Goal: Task Accomplishment & Management: Use online tool/utility

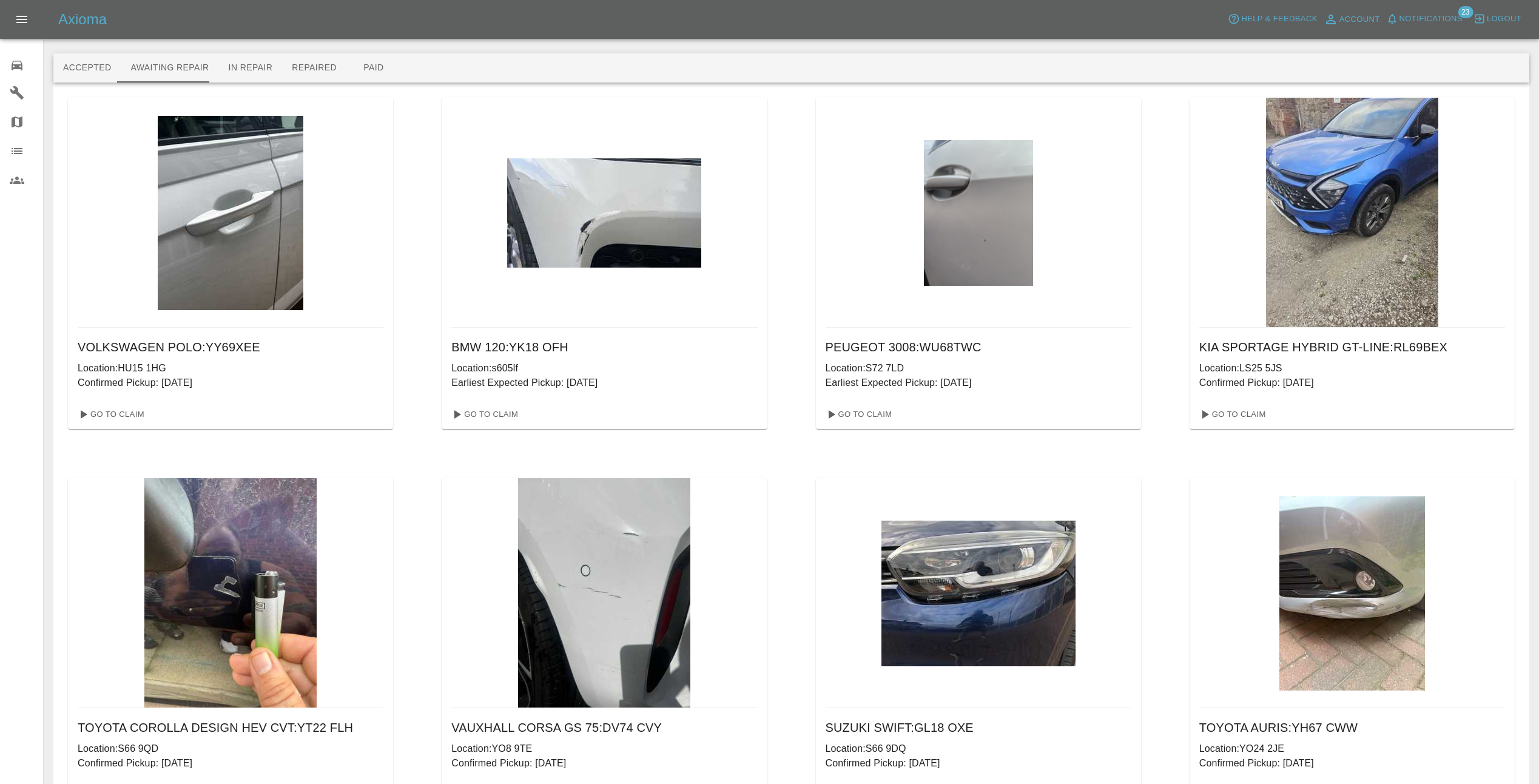
click at [255, 281] on img at bounding box center [230, 213] width 145 height 194
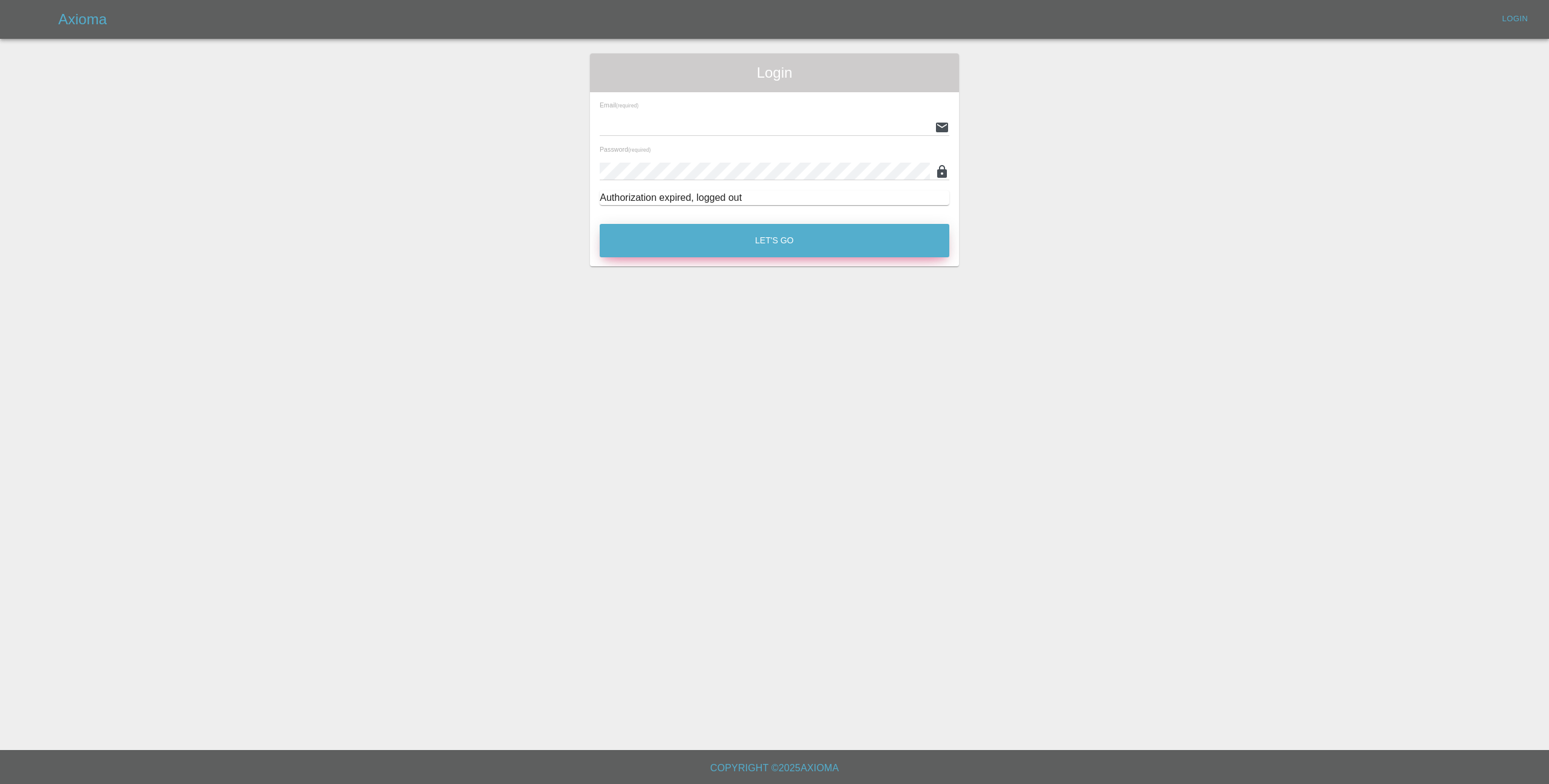
type input "[EMAIL_ADDRESS][DOMAIN_NAME]"
click at [770, 239] on button "Let's Go" at bounding box center [774, 240] width 349 height 34
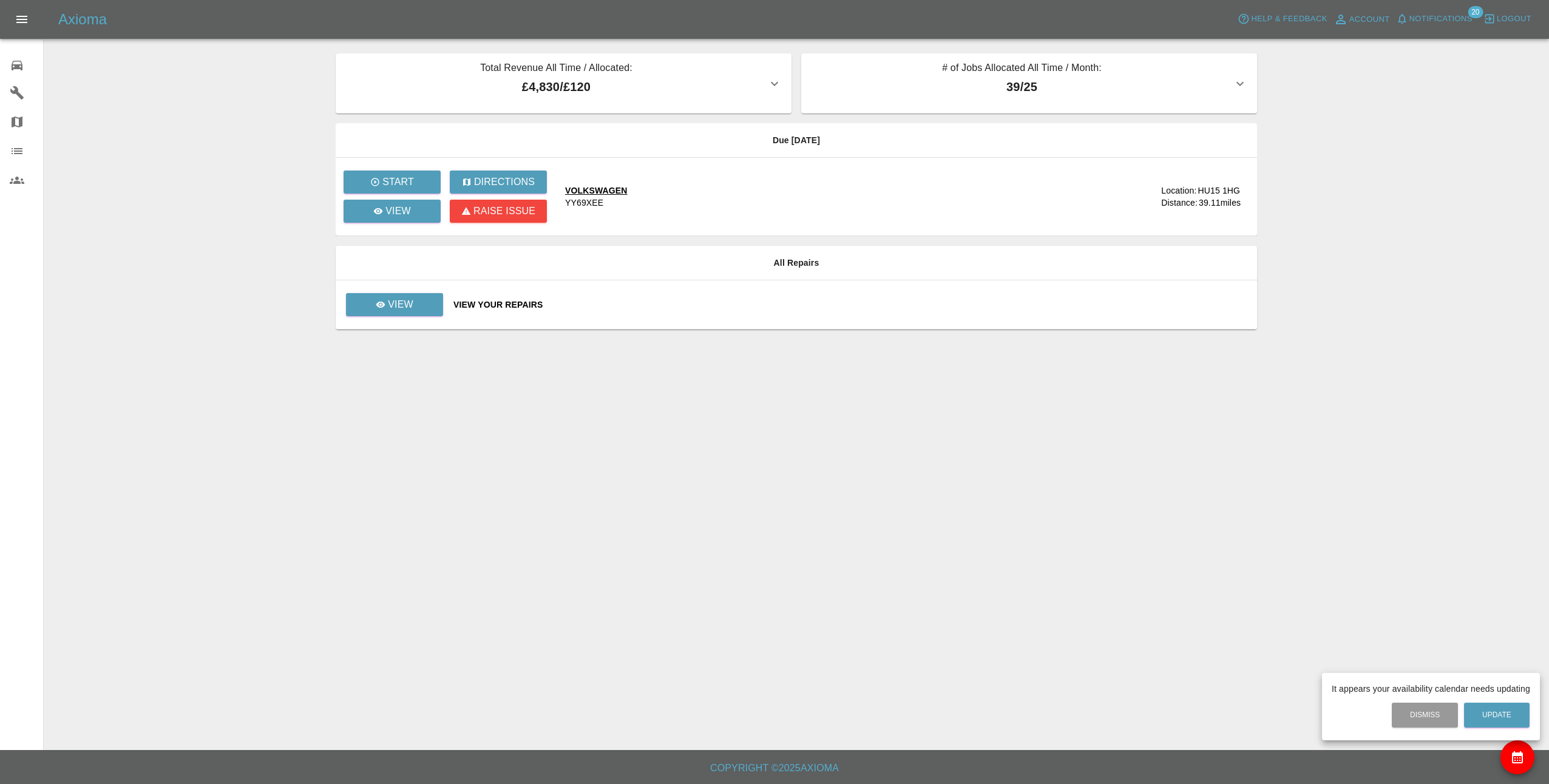
click at [419, 303] on div at bounding box center [774, 392] width 1549 height 784
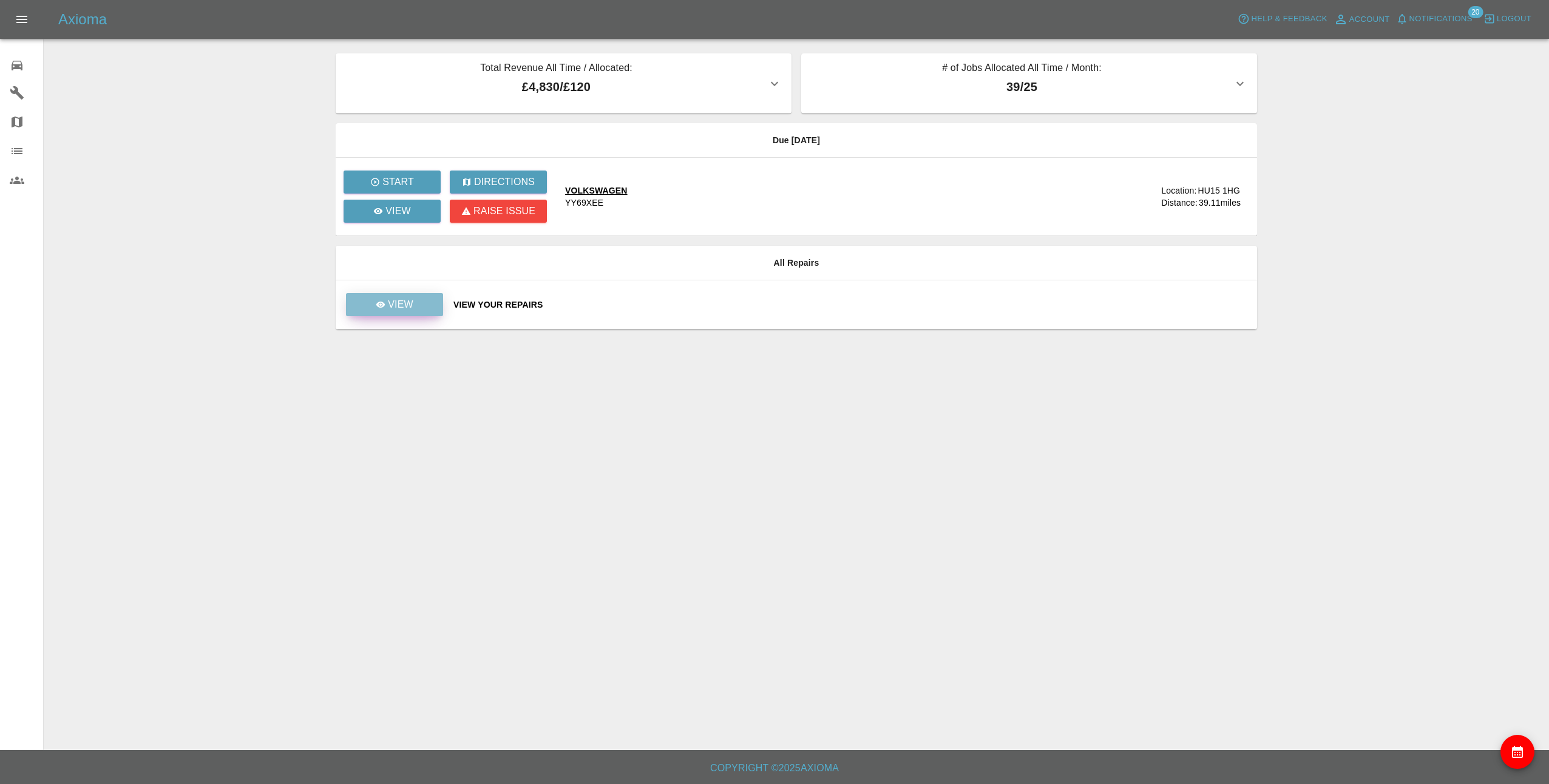
click at [401, 302] on p "View" at bounding box center [401, 305] width 25 height 15
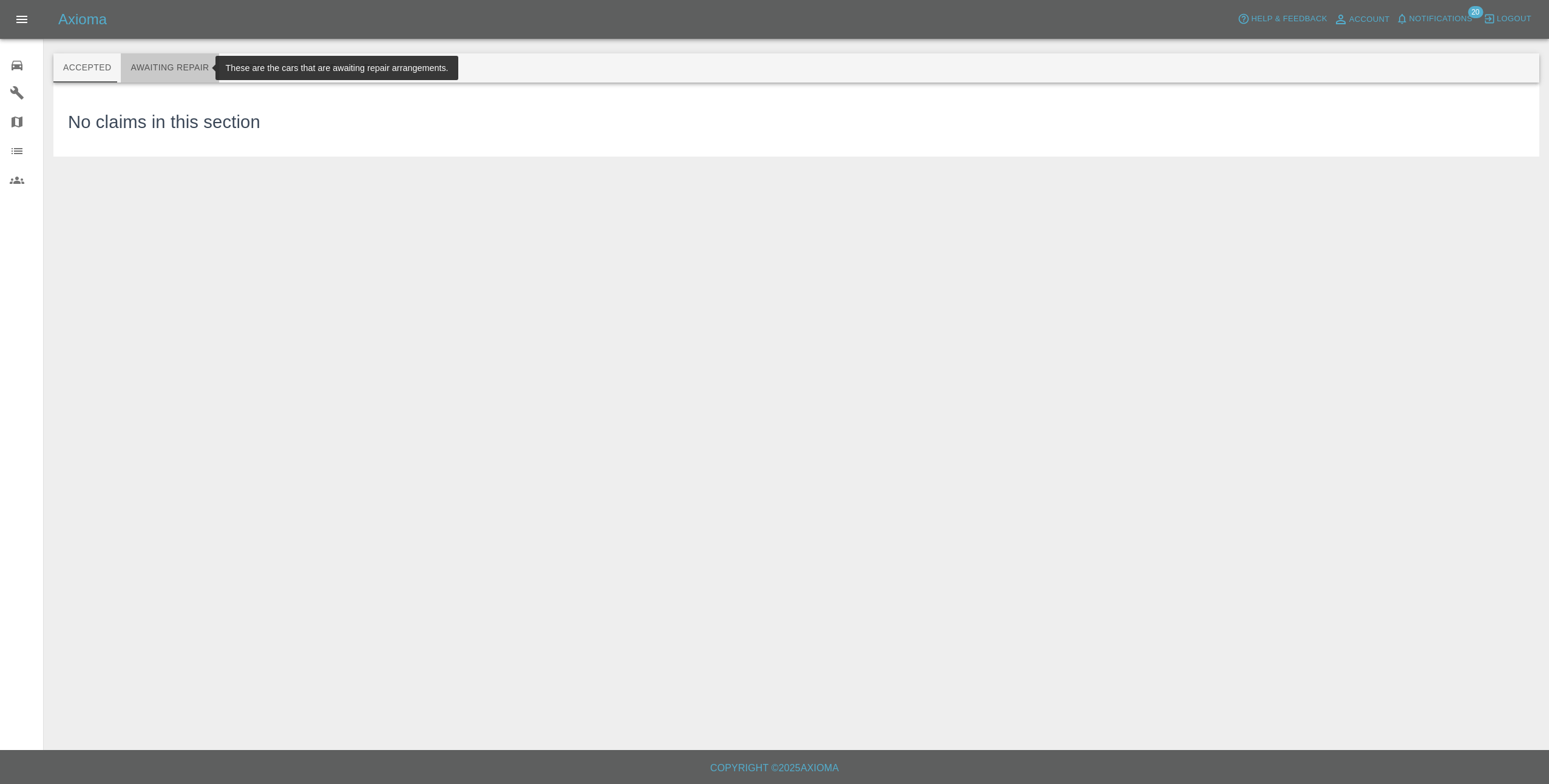
click at [190, 71] on button "Awaiting Repair" at bounding box center [169, 68] width 98 height 29
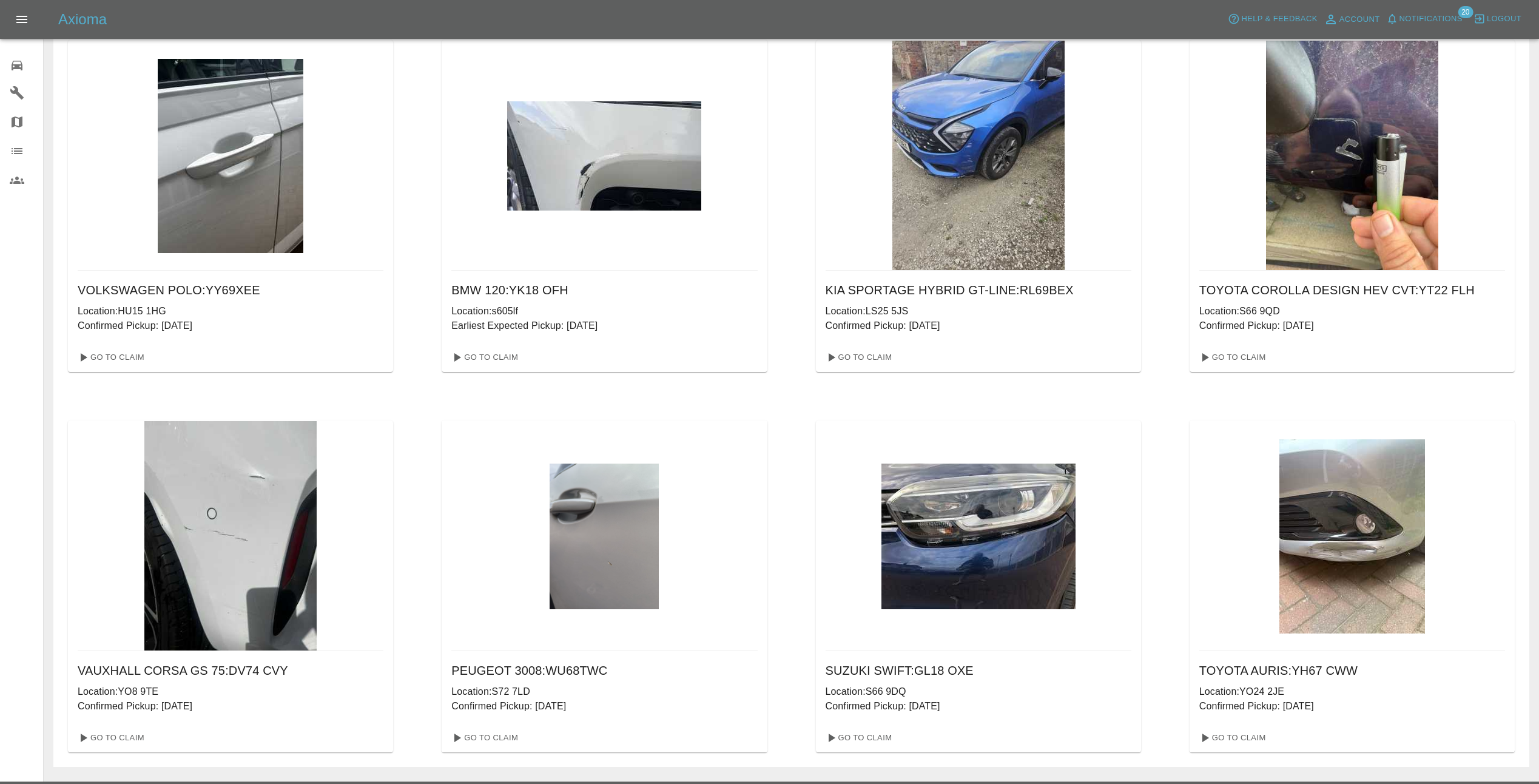
scroll to position [60, 0]
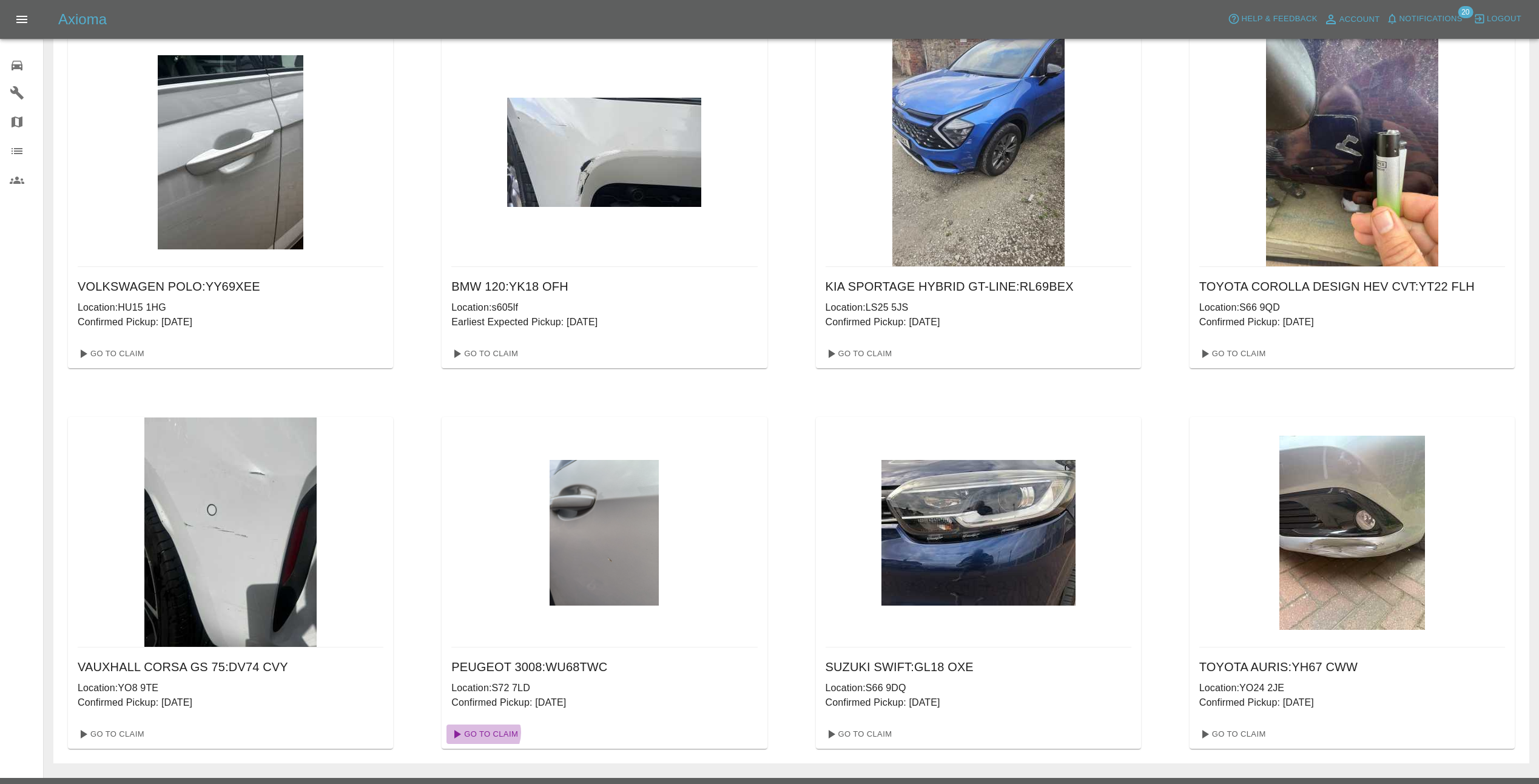
click at [483, 733] on link "Go To Claim" at bounding box center [484, 734] width 75 height 19
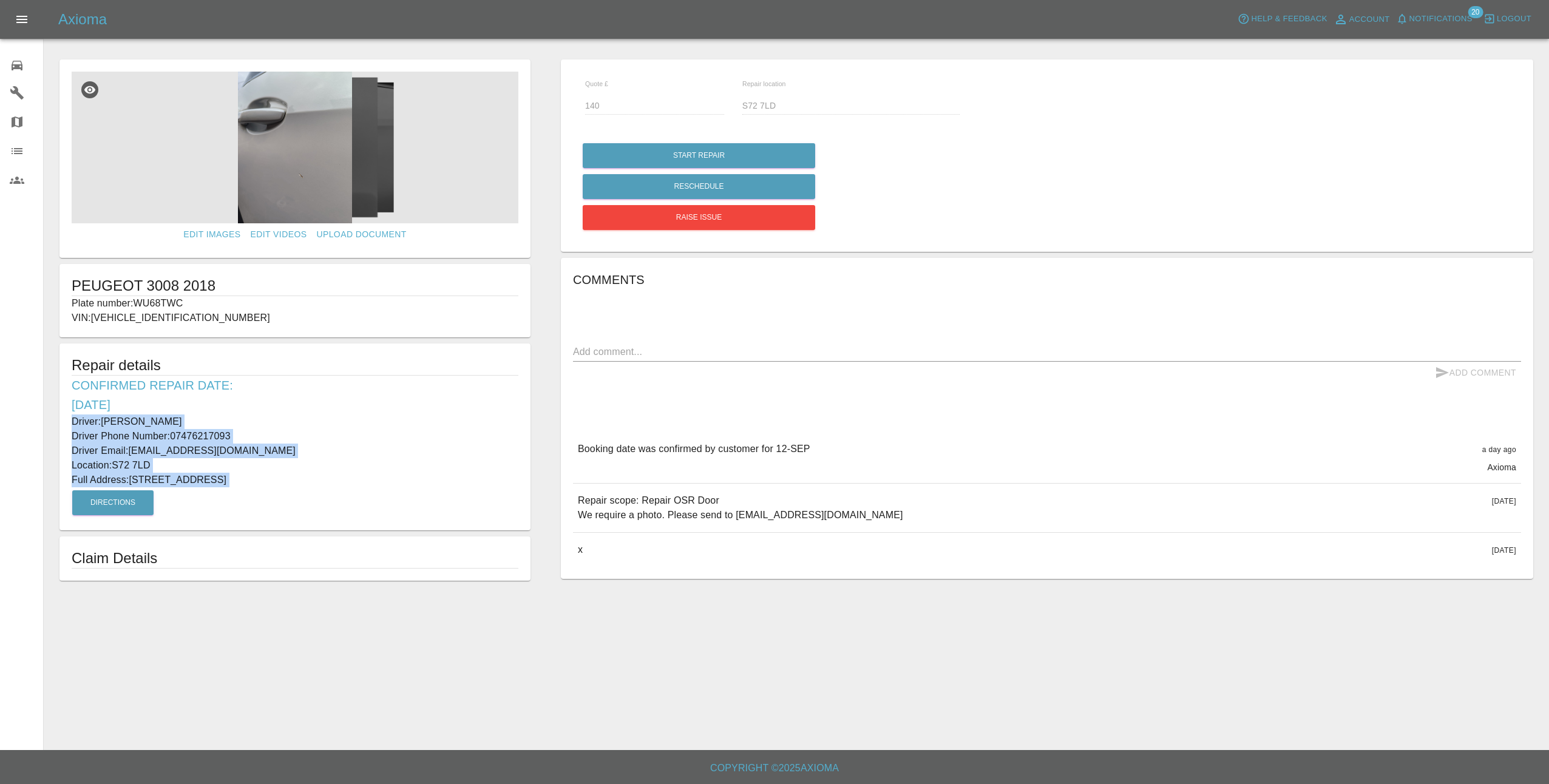
drag, startPoint x: 73, startPoint y: 417, endPoint x: 400, endPoint y: 489, distance: 334.8
click at [400, 489] on div "Repair details Confirmed Repair Date: 12/09/25 Driver: Rafal Modzelewski Driver…" at bounding box center [295, 436] width 471 height 186
copy div "Driver: Rafal Modzelewski Driver Phone Number: 07476217093 Driver Email: modzel…"
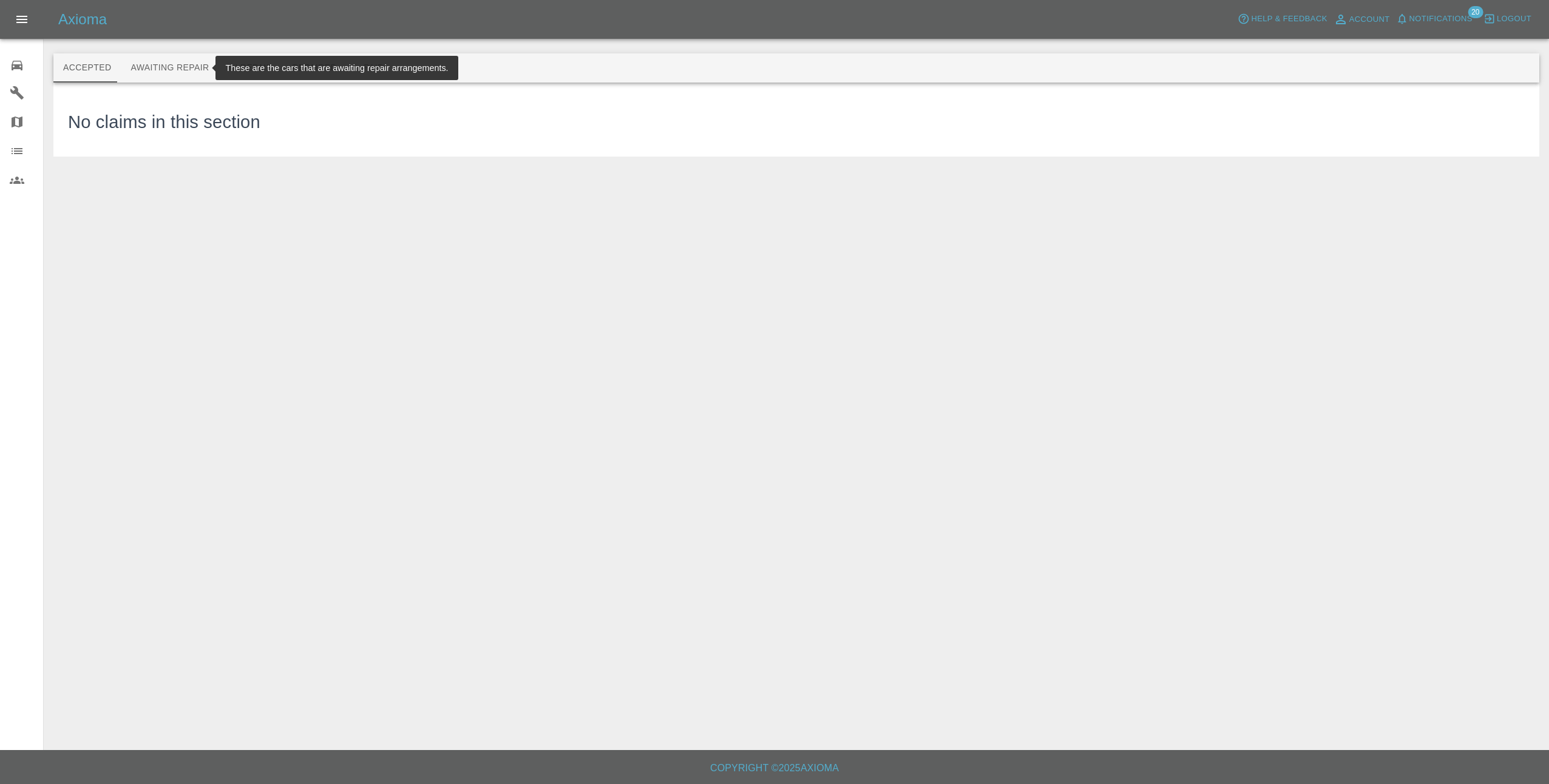
click at [157, 74] on button "Awaiting Repair" at bounding box center [169, 68] width 98 height 29
click at [157, 73] on button "Awaiting Repair" at bounding box center [169, 68] width 98 height 29
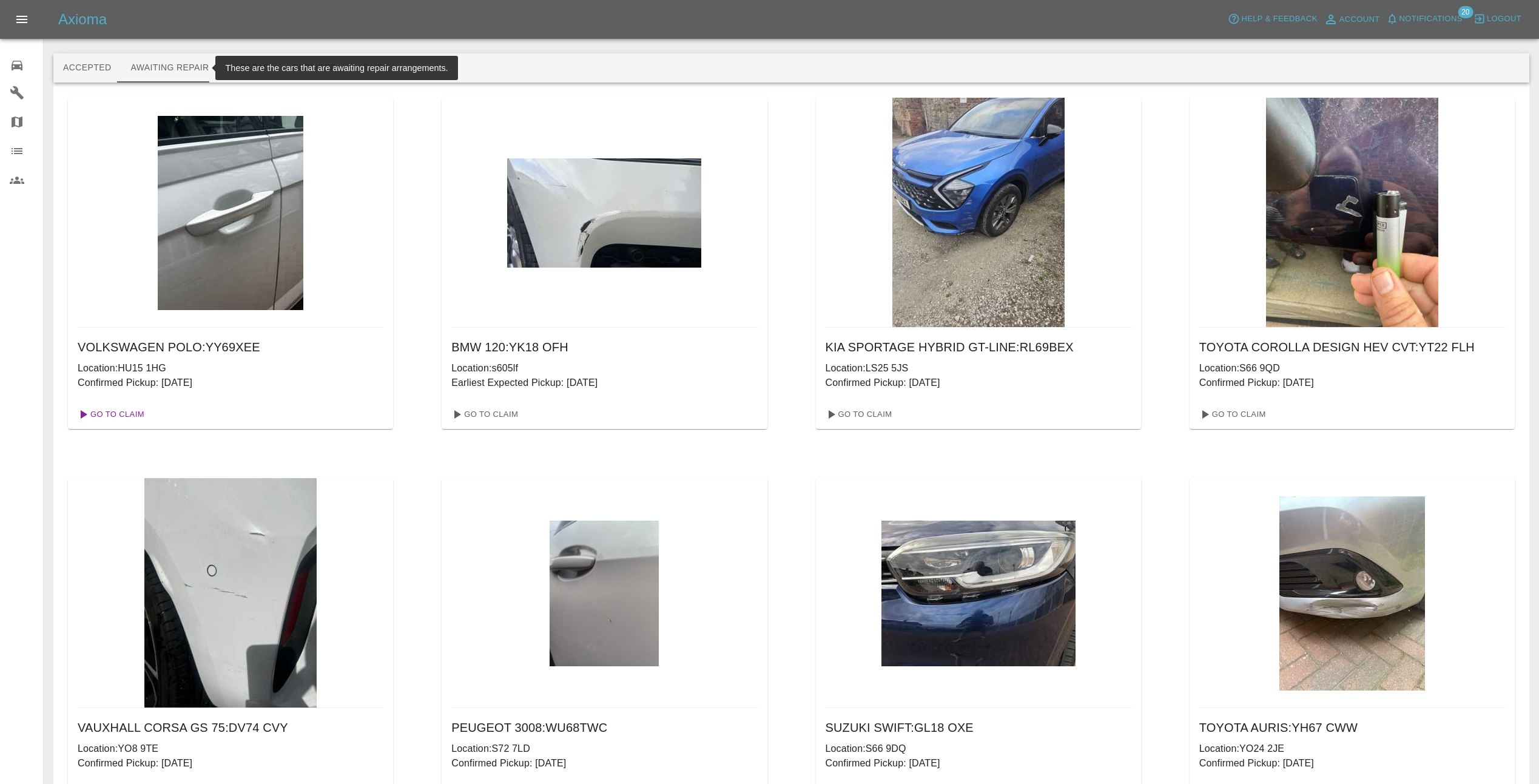
click at [127, 413] on link "Go To Claim" at bounding box center [110, 414] width 75 height 19
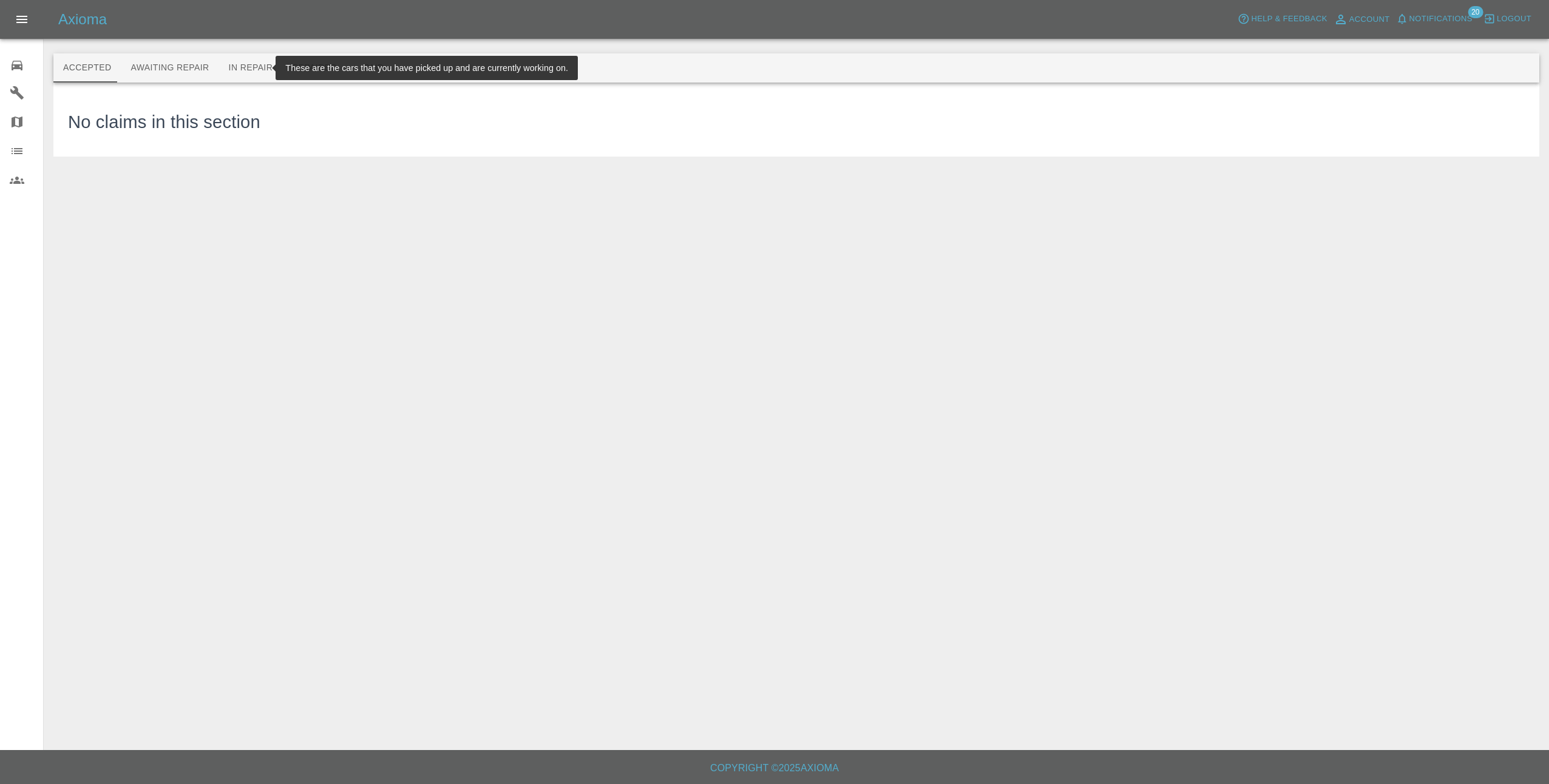
click at [245, 66] on button "In Repair" at bounding box center [251, 68] width 63 height 29
click at [297, 66] on button "Repaired" at bounding box center [314, 68] width 64 height 29
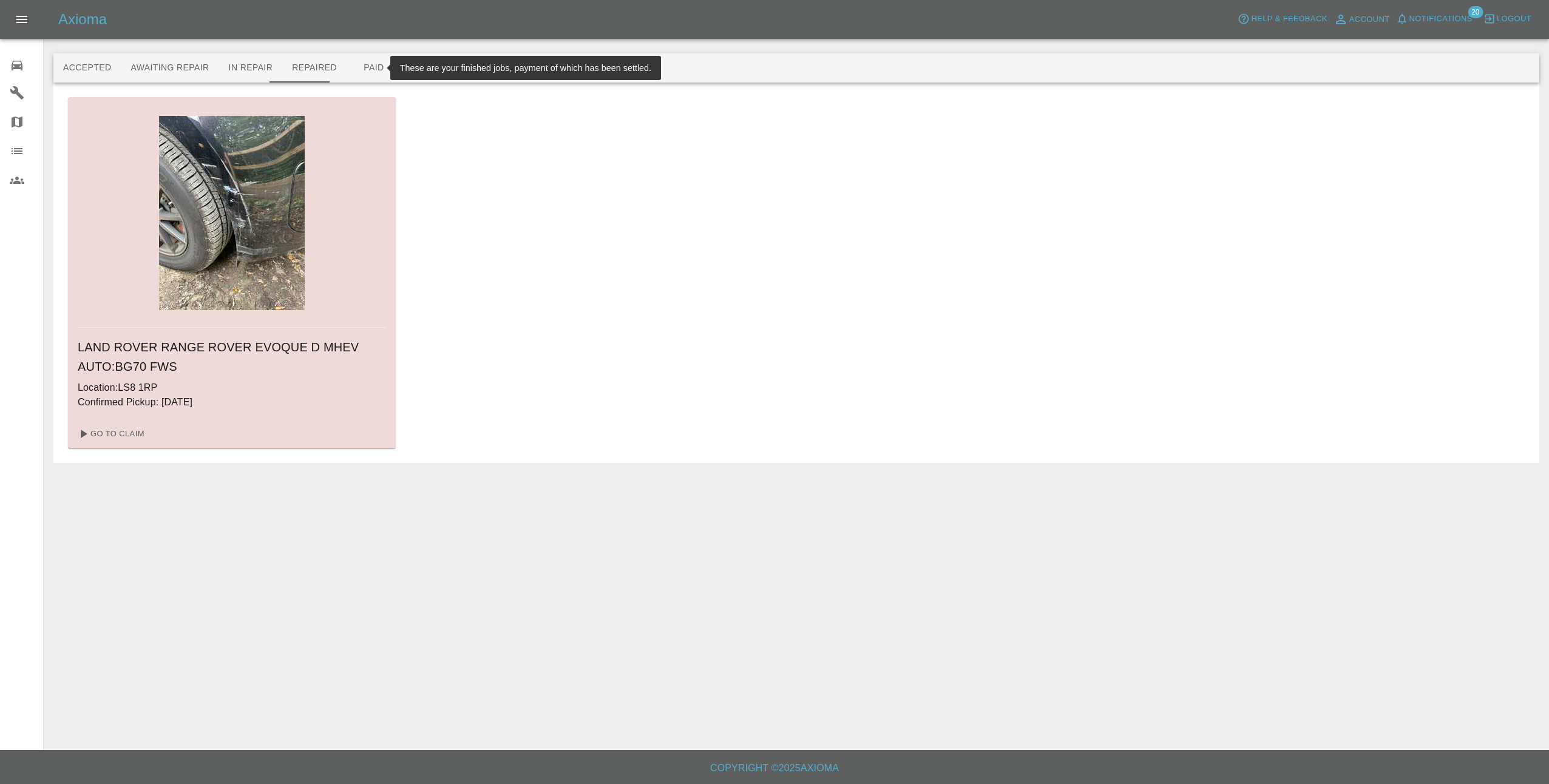
click at [360, 65] on button "Paid" at bounding box center [373, 68] width 54 height 29
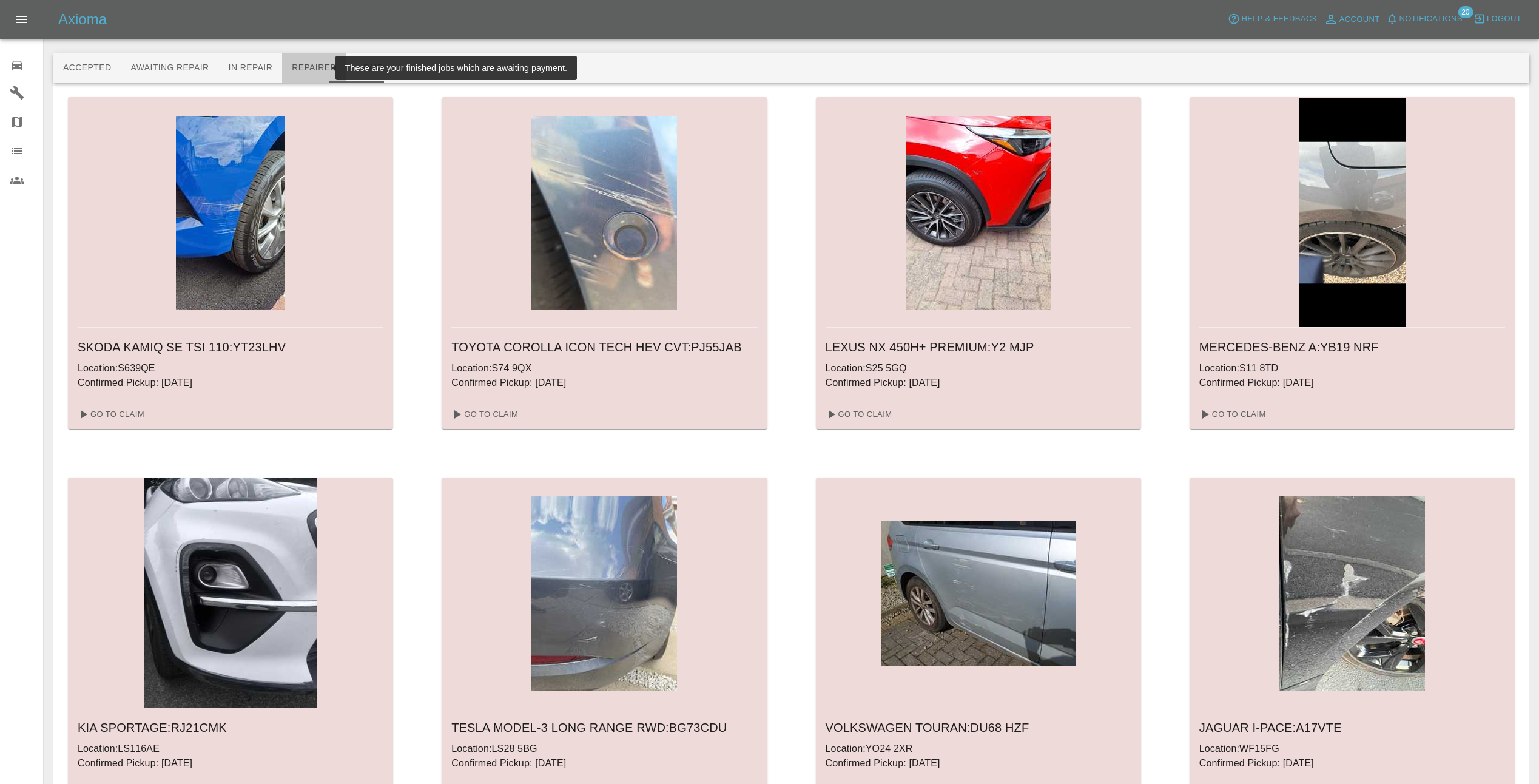
click at [301, 69] on button "Repaired" at bounding box center [314, 68] width 64 height 29
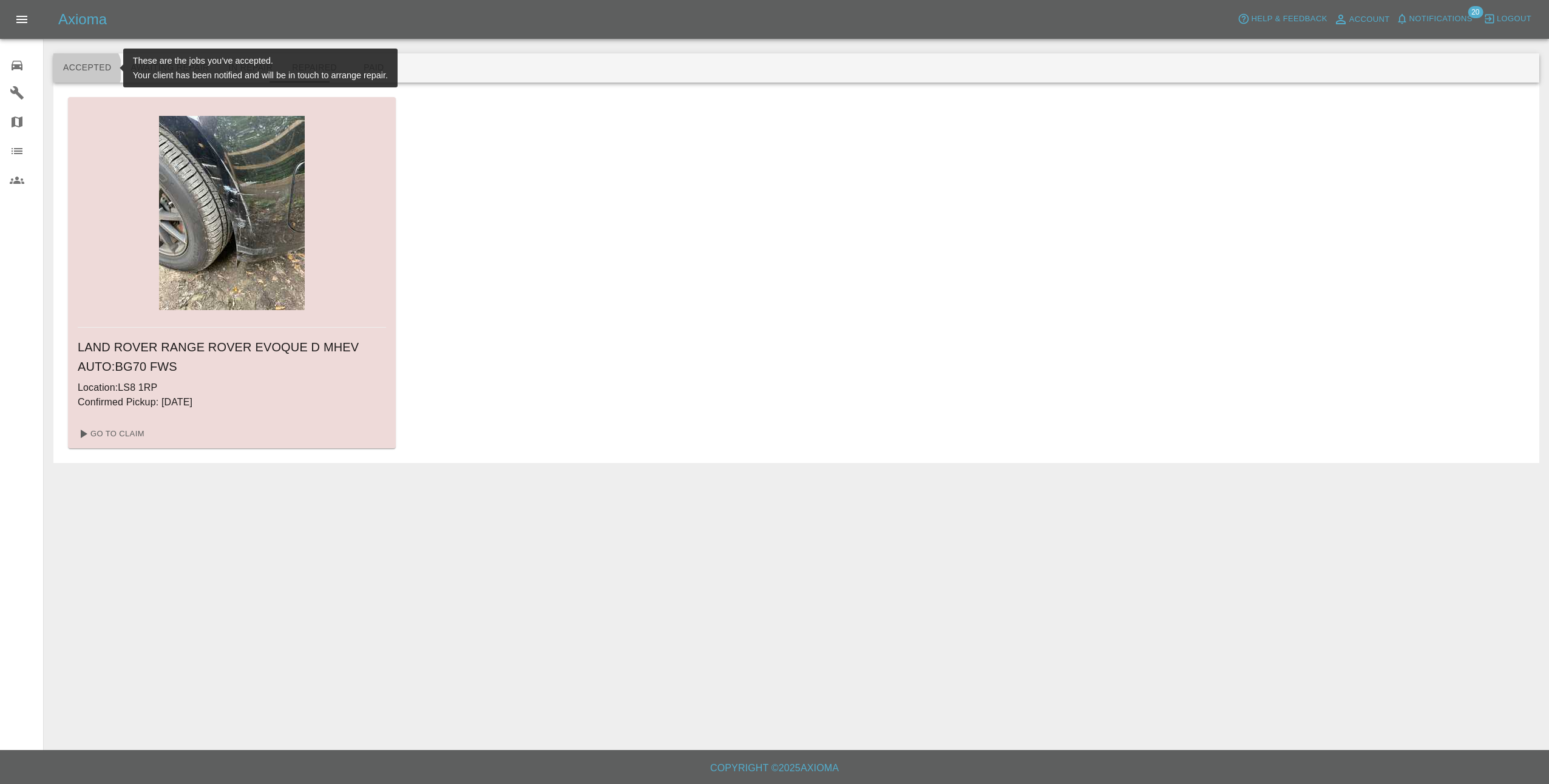
click at [84, 69] on button "Accepted" at bounding box center [87, 68] width 67 height 29
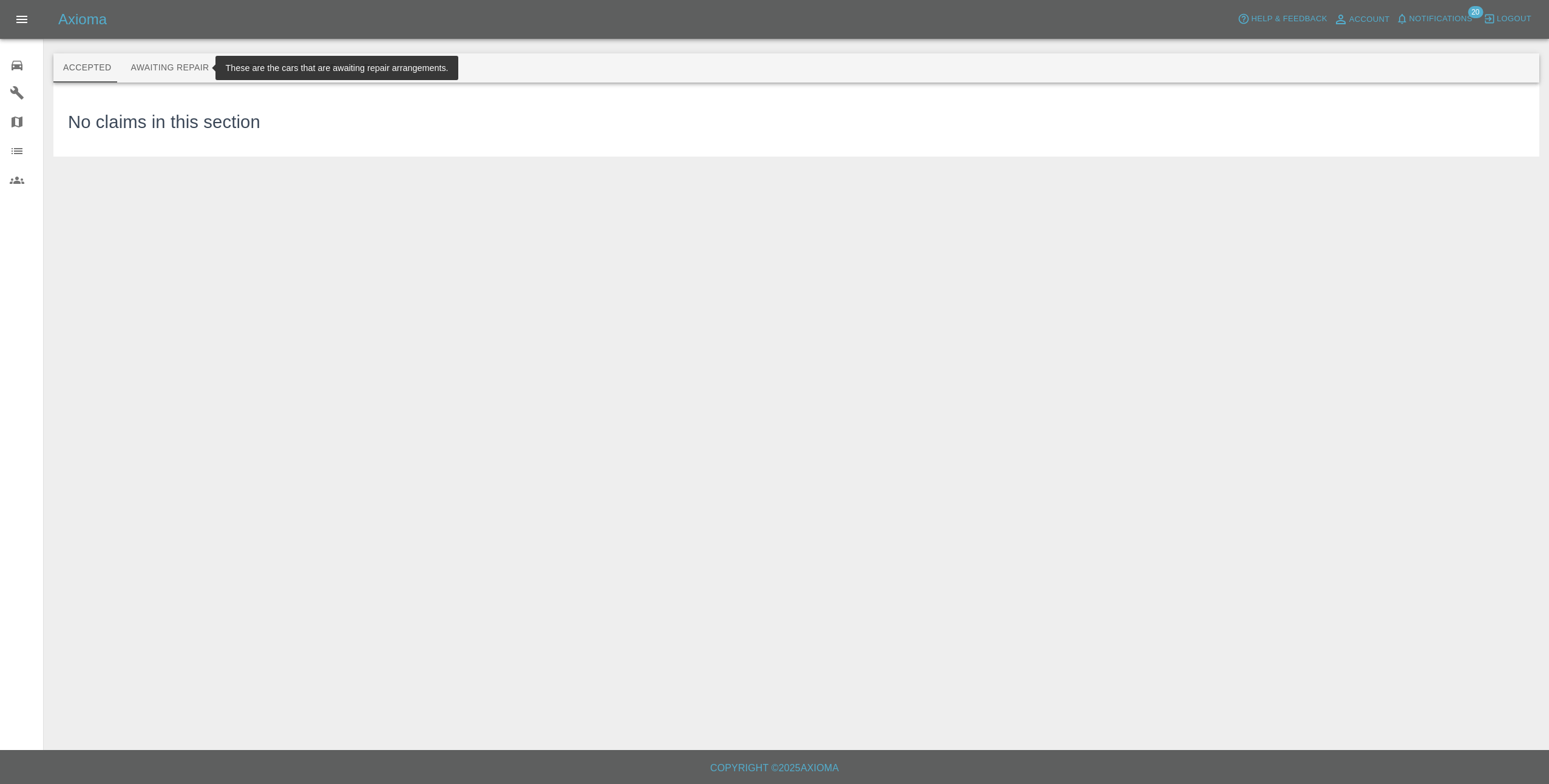
click at [162, 70] on button "Awaiting Repair" at bounding box center [169, 68] width 98 height 29
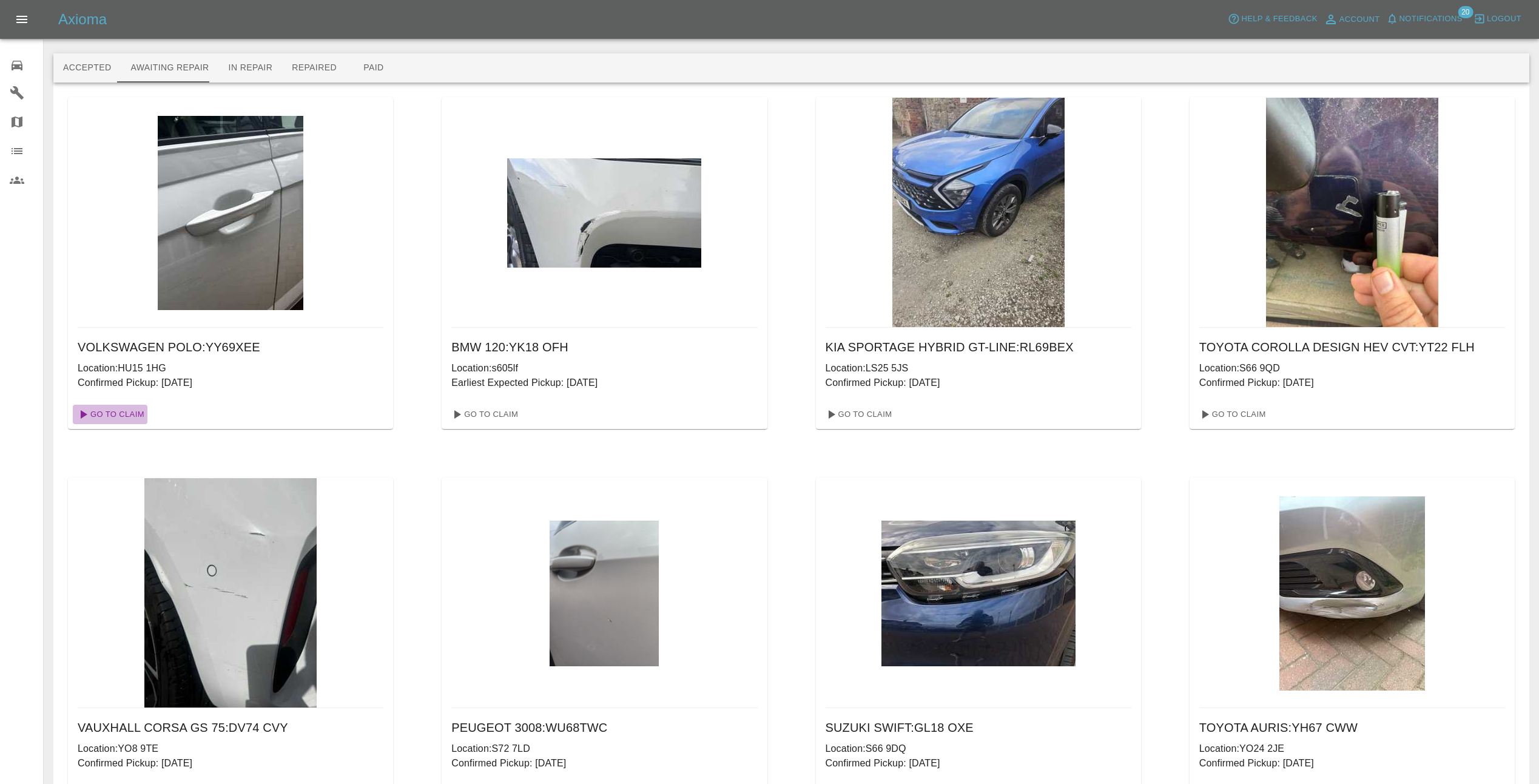
click at [117, 414] on link "Go To Claim" at bounding box center [110, 414] width 75 height 19
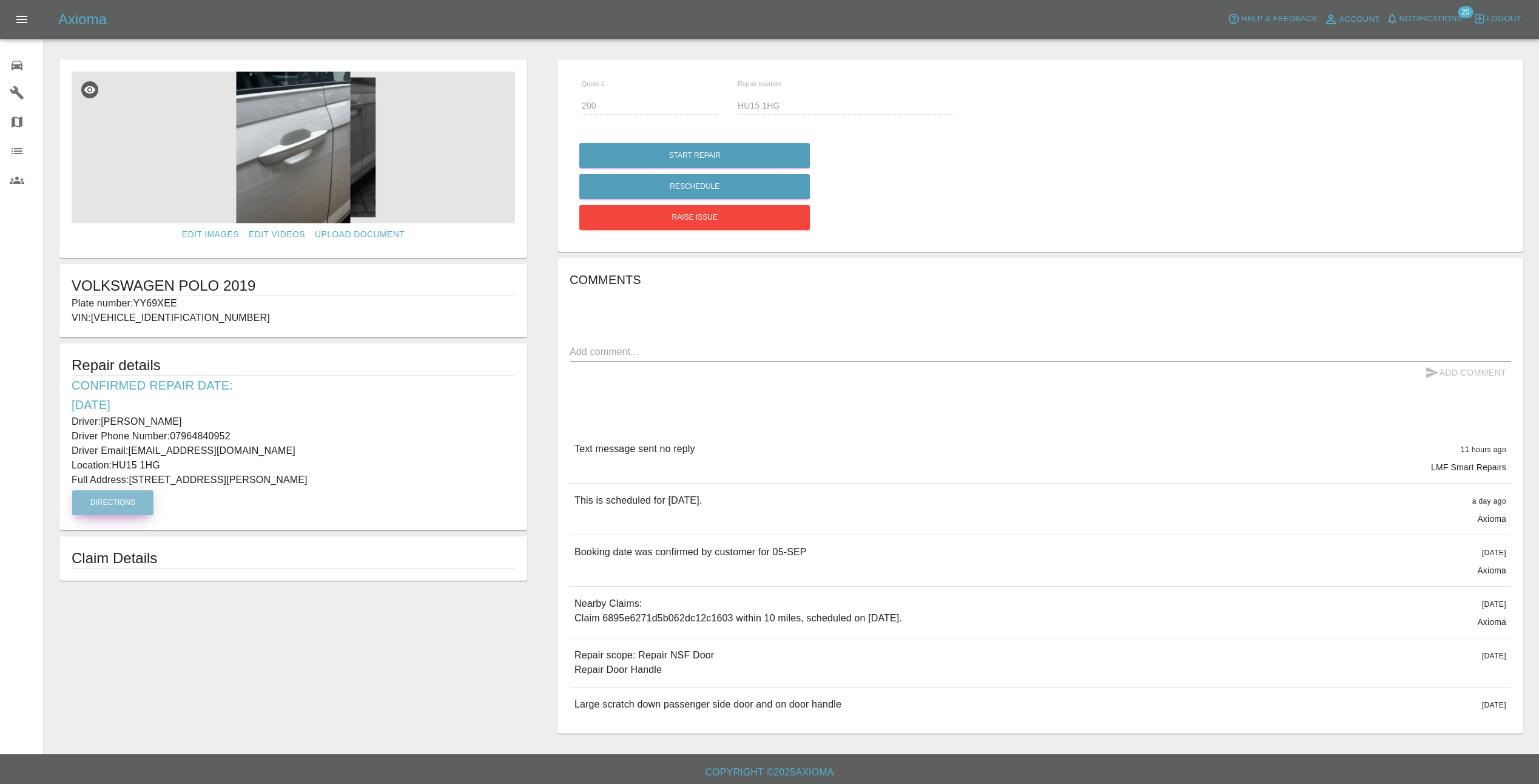
click at [119, 503] on button "Directions" at bounding box center [113, 502] width 81 height 25
click at [309, 157] on img at bounding box center [293, 147] width 444 height 151
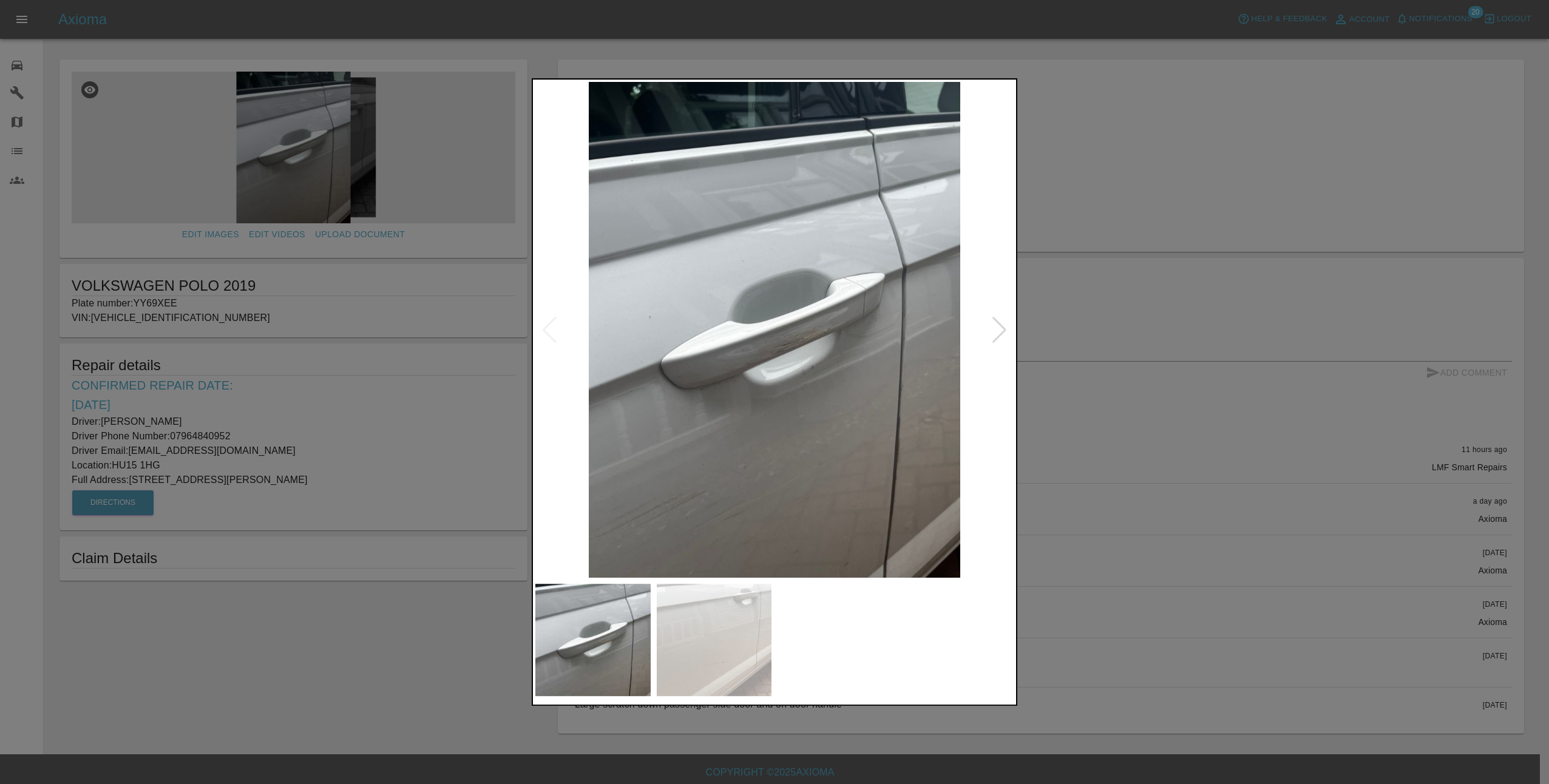
click at [752, 476] on img at bounding box center [774, 330] width 478 height 495
click at [1005, 330] on div at bounding box center [999, 330] width 16 height 27
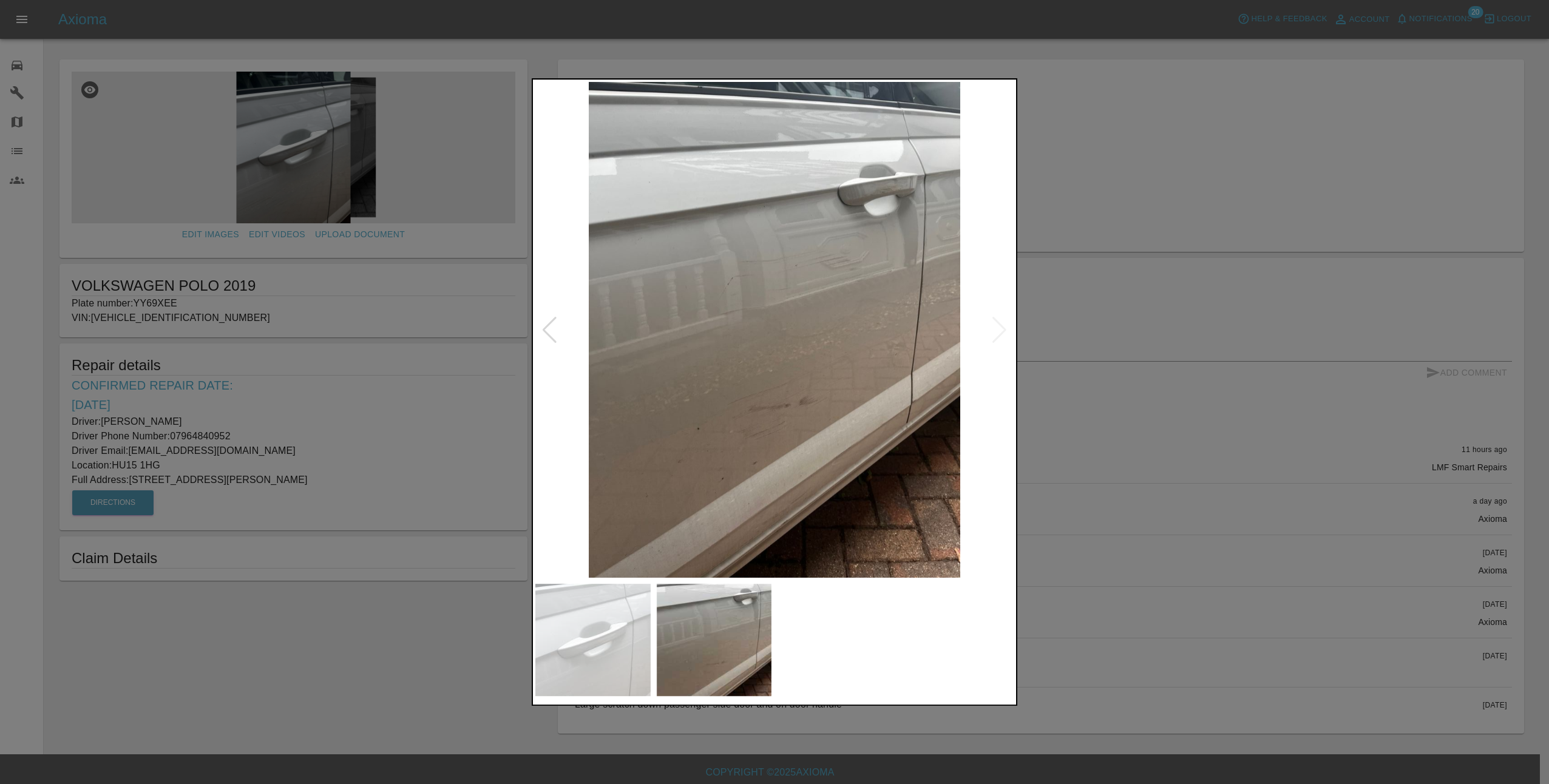
click at [1220, 393] on div at bounding box center [774, 392] width 1549 height 784
